Goal: Task Accomplishment & Management: Use online tool/utility

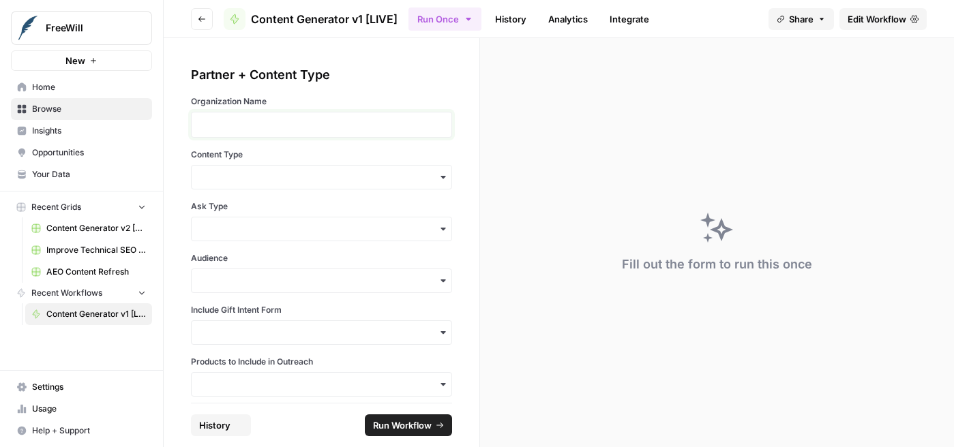
click at [415, 130] on p at bounding box center [321, 125] width 243 height 14
click at [376, 185] on div "button" at bounding box center [321, 177] width 261 height 25
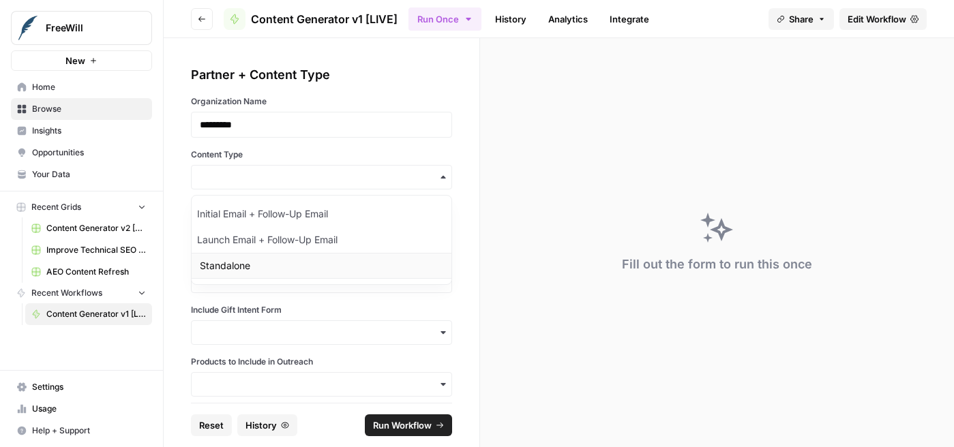
click at [337, 257] on div "Standalone" at bounding box center [322, 266] width 260 height 26
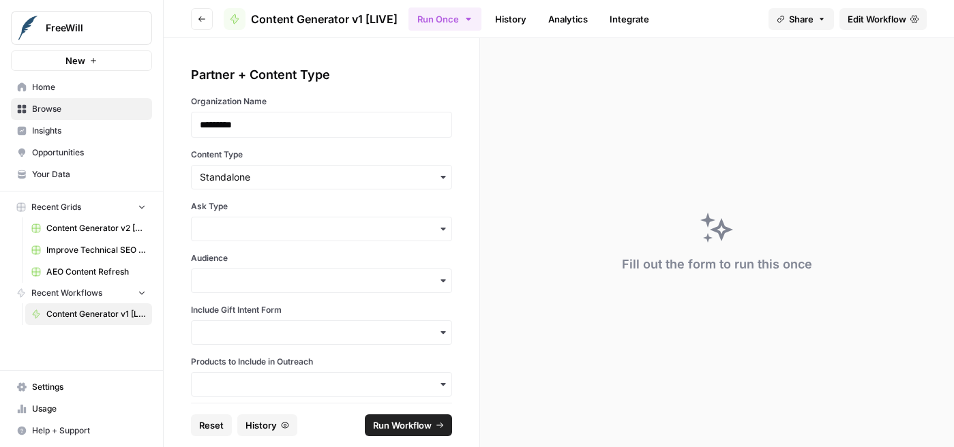
click at [329, 236] on div "button" at bounding box center [321, 229] width 261 height 25
click at [316, 271] on div "No Ask" at bounding box center [322, 266] width 260 height 26
click at [310, 284] on input "Audience" at bounding box center [321, 281] width 243 height 14
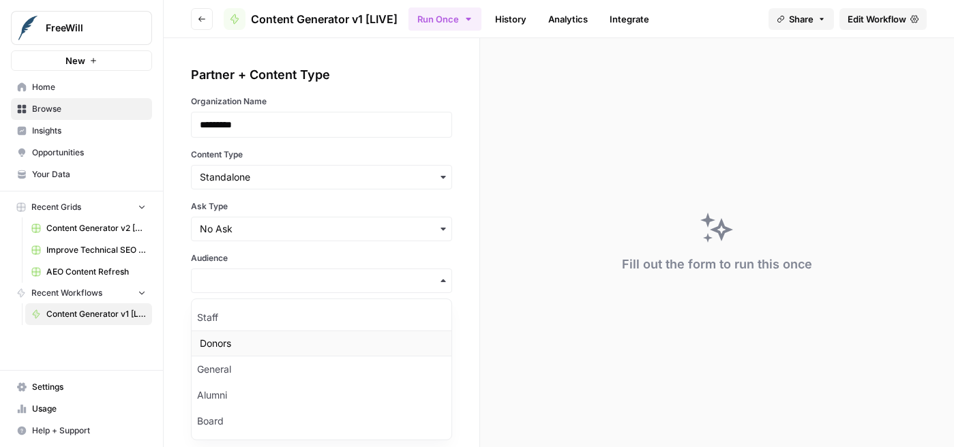
click at [301, 347] on div "Donors" at bounding box center [322, 344] width 260 height 26
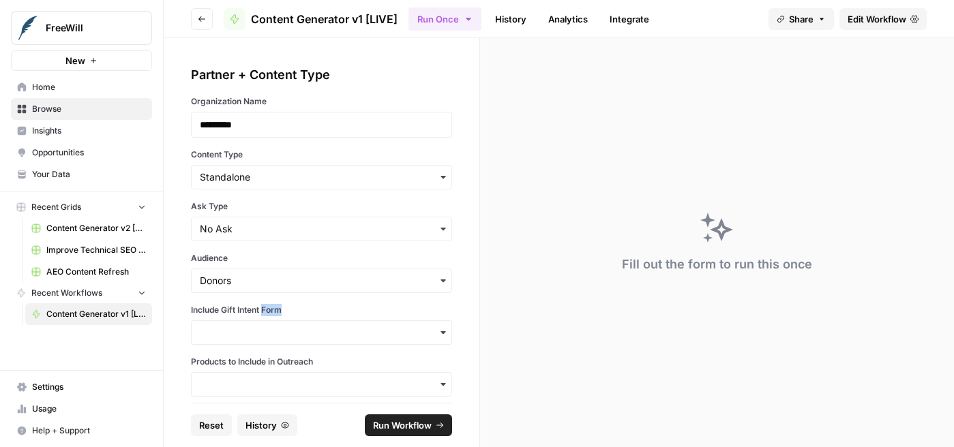
click at [301, 347] on div "Partner + Content Type Organization Name ********* Content Type Ask Type Audien…" at bounding box center [321, 230] width 261 height 331
click at [299, 338] on input "Include Gift Intent Form" at bounding box center [321, 333] width 243 height 14
click at [285, 363] on div "Yes" at bounding box center [322, 370] width 260 height 26
click at [278, 378] on input "Products to Include in Outreach" at bounding box center [321, 385] width 243 height 14
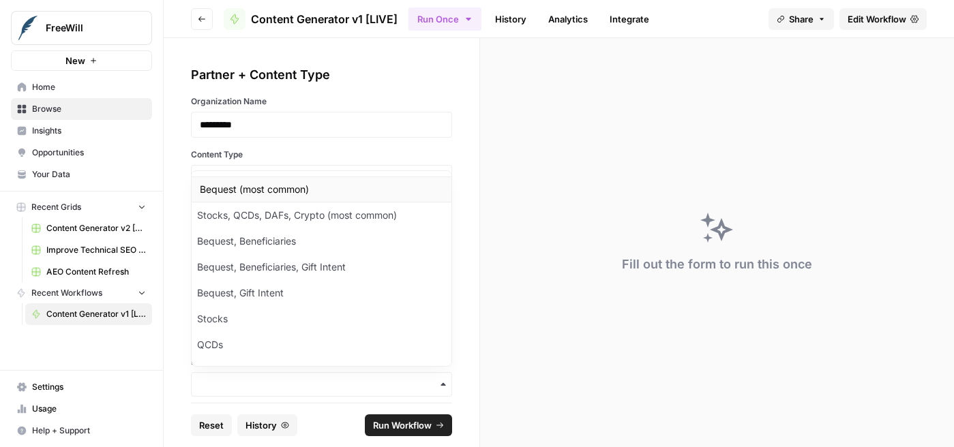
click at [271, 188] on div "Bequest (most common)" at bounding box center [322, 190] width 260 height 26
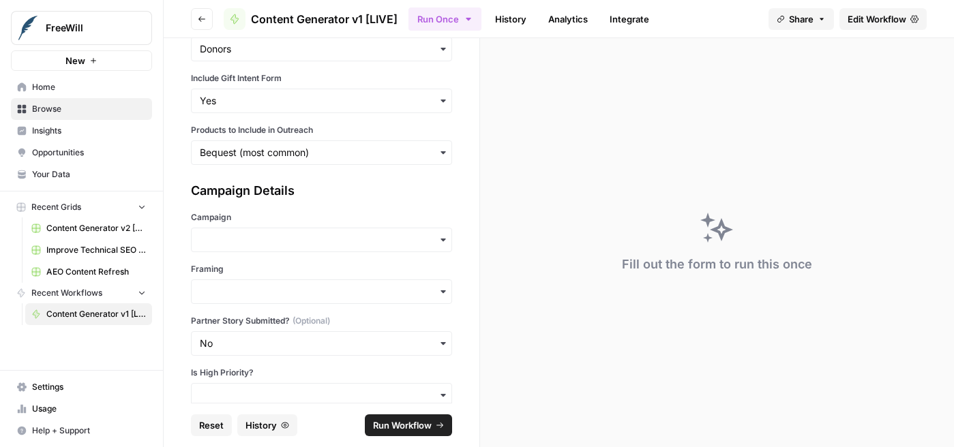
scroll to position [234, 0]
click at [273, 244] on input "Campaign" at bounding box center [321, 238] width 243 height 14
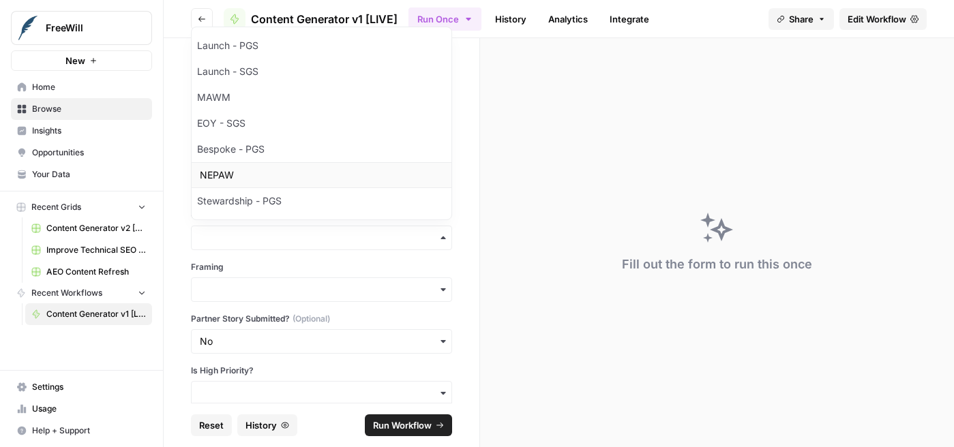
click at [271, 181] on div "NEPAW" at bounding box center [322, 175] width 260 height 26
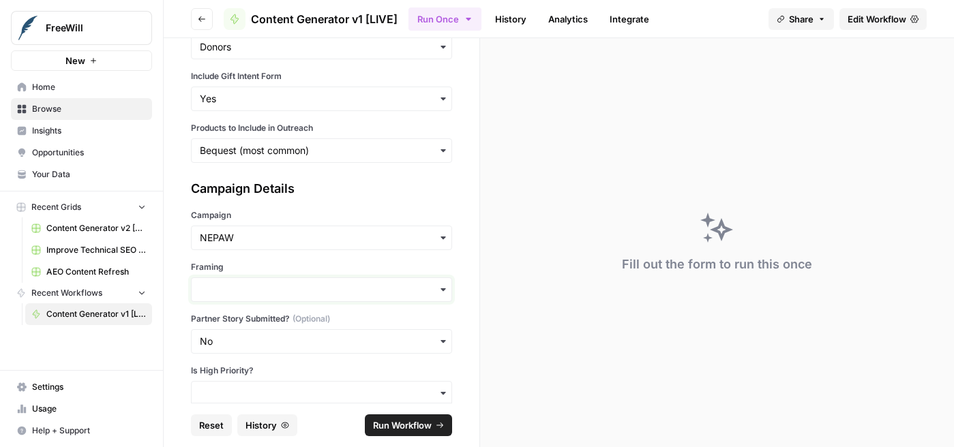
click at [279, 290] on input "Framing" at bounding box center [321, 290] width 243 height 14
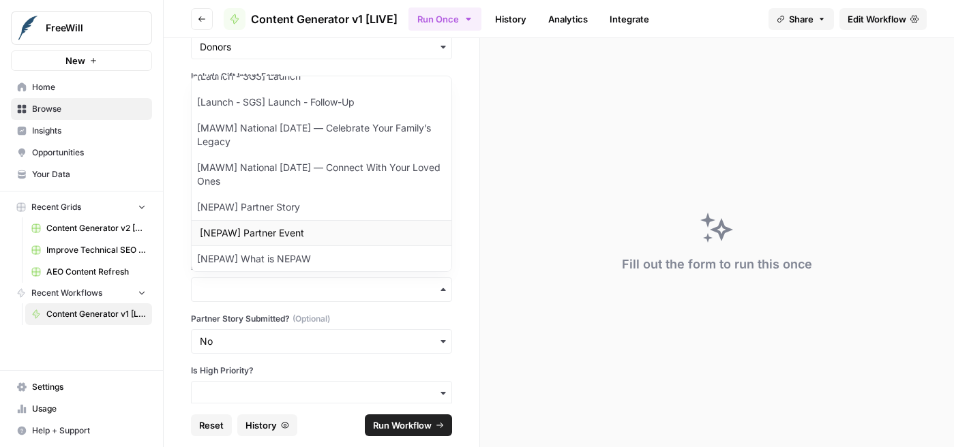
scroll to position [46, 0]
click at [278, 250] on div "[NEPAW] What is NEPAW" at bounding box center [322, 258] width 260 height 26
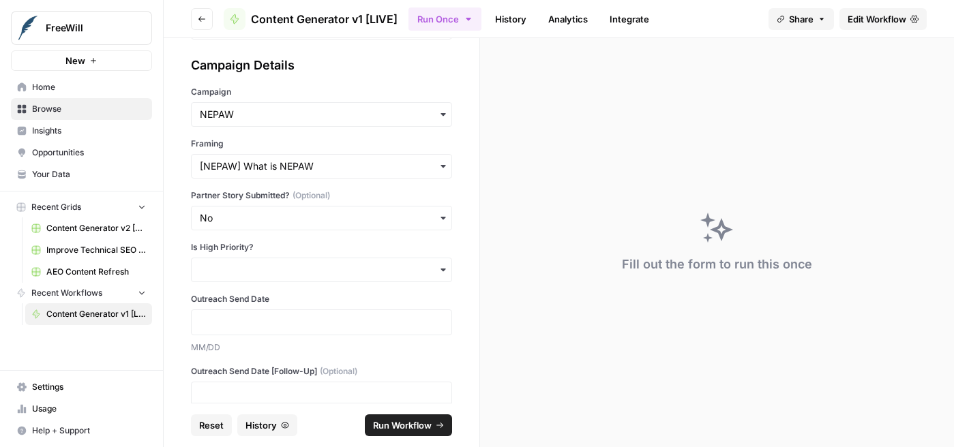
scroll to position [359, 0]
click at [278, 269] on input "Is High Priority?" at bounding box center [321, 269] width 243 height 14
click at [269, 333] on div "No" at bounding box center [322, 331] width 260 height 26
click at [270, 325] on p at bounding box center [321, 321] width 243 height 14
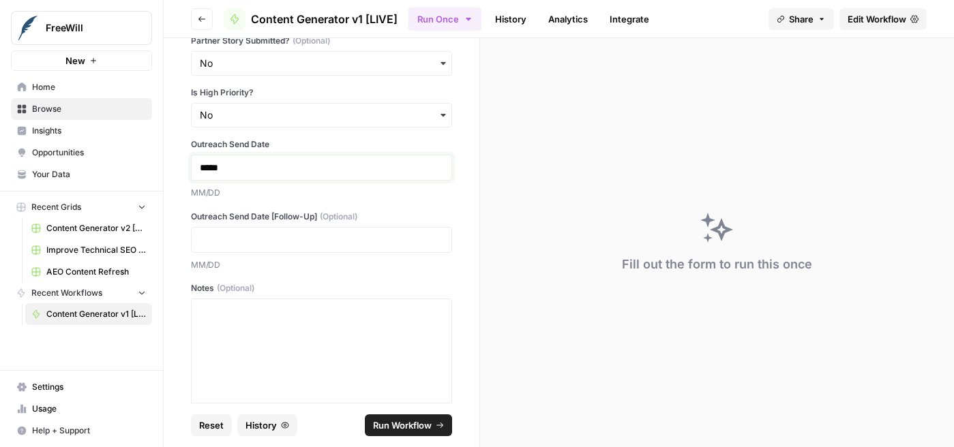
scroll to position [546, 0]
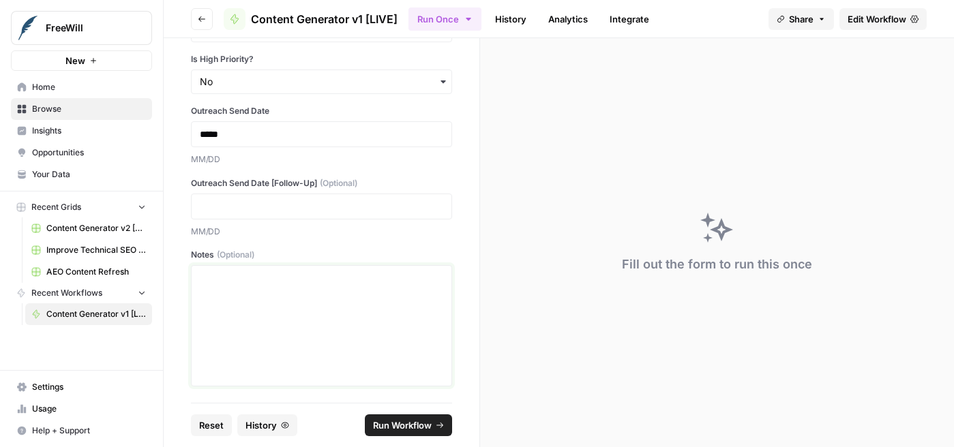
click at [329, 315] on div at bounding box center [321, 325] width 243 height 109
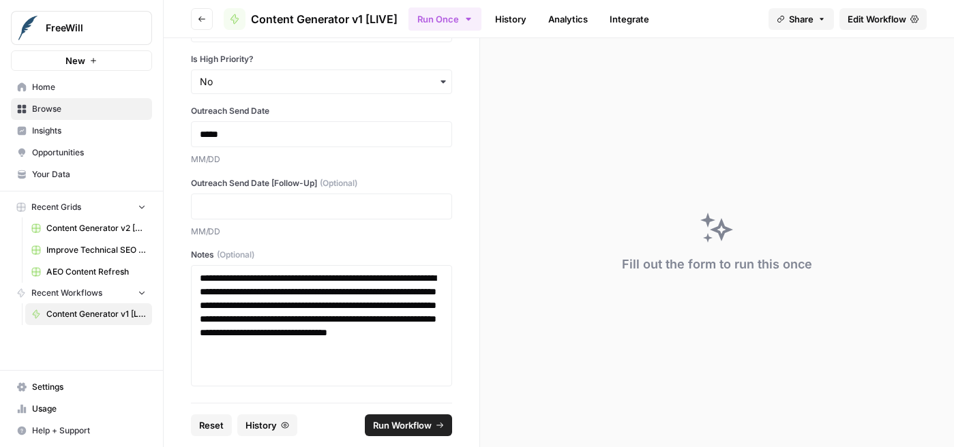
click at [432, 421] on button "Run Workflow" at bounding box center [408, 426] width 87 height 22
